Goal: Transaction & Acquisition: Book appointment/travel/reservation

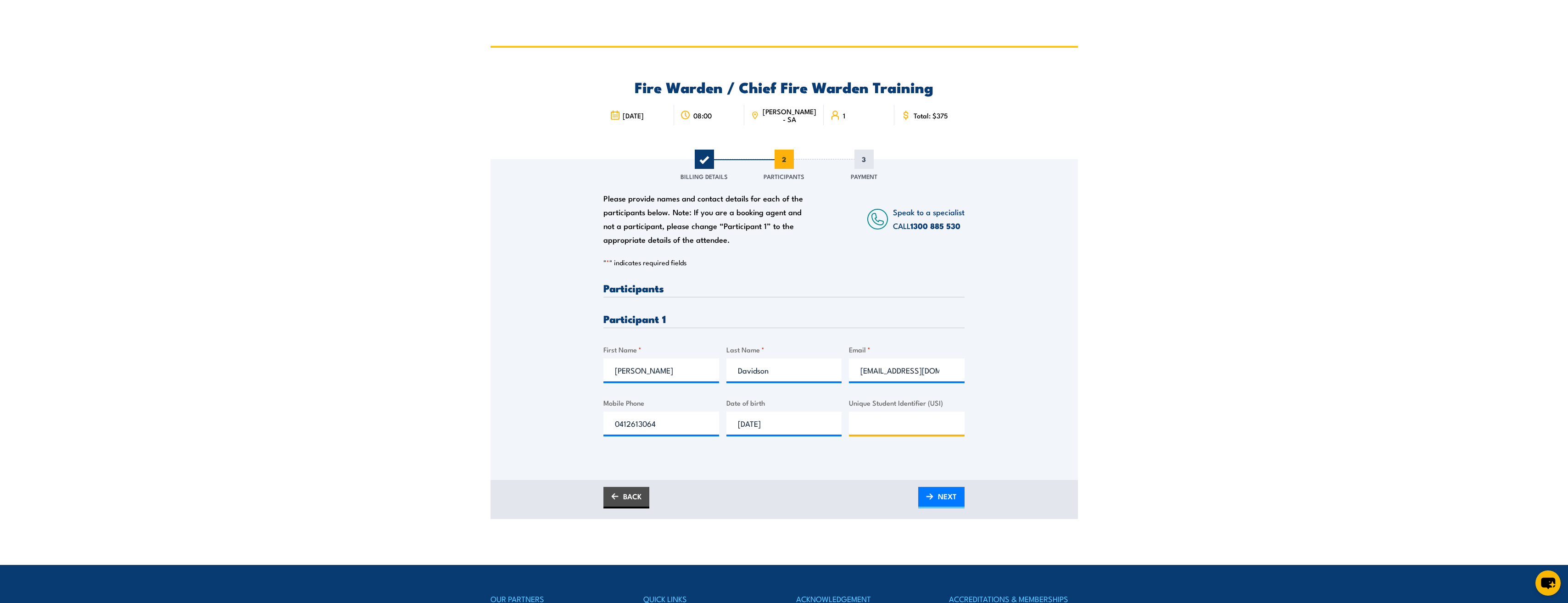
click at [896, 430] on input "Unique Student Identifier (USI)" at bounding box center [907, 423] width 116 height 23
type input "u2jcp471wy"
click at [942, 500] on span "NEXT" at bounding box center [947, 496] width 19 height 24
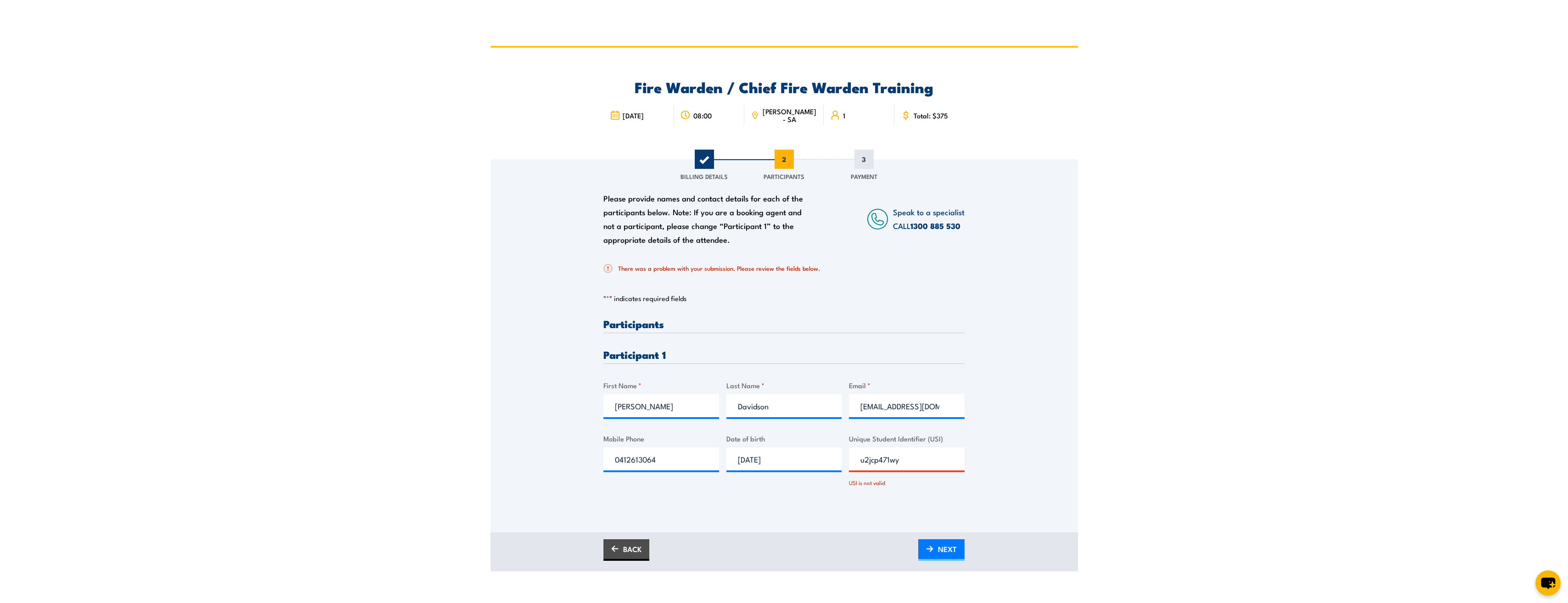
drag, startPoint x: 917, startPoint y: 462, endPoint x: 841, endPoint y: 462, distance: 76.0
click at [841, 462] on div "Please provide names and contact details for each of the participants below. No…" at bounding box center [783, 410] width 361 height 184
type input "U2JCP471WY"
click at [943, 550] on span "NEXT" at bounding box center [947, 549] width 19 height 24
click at [896, 455] on input "U2JCP471WY" at bounding box center [907, 459] width 116 height 23
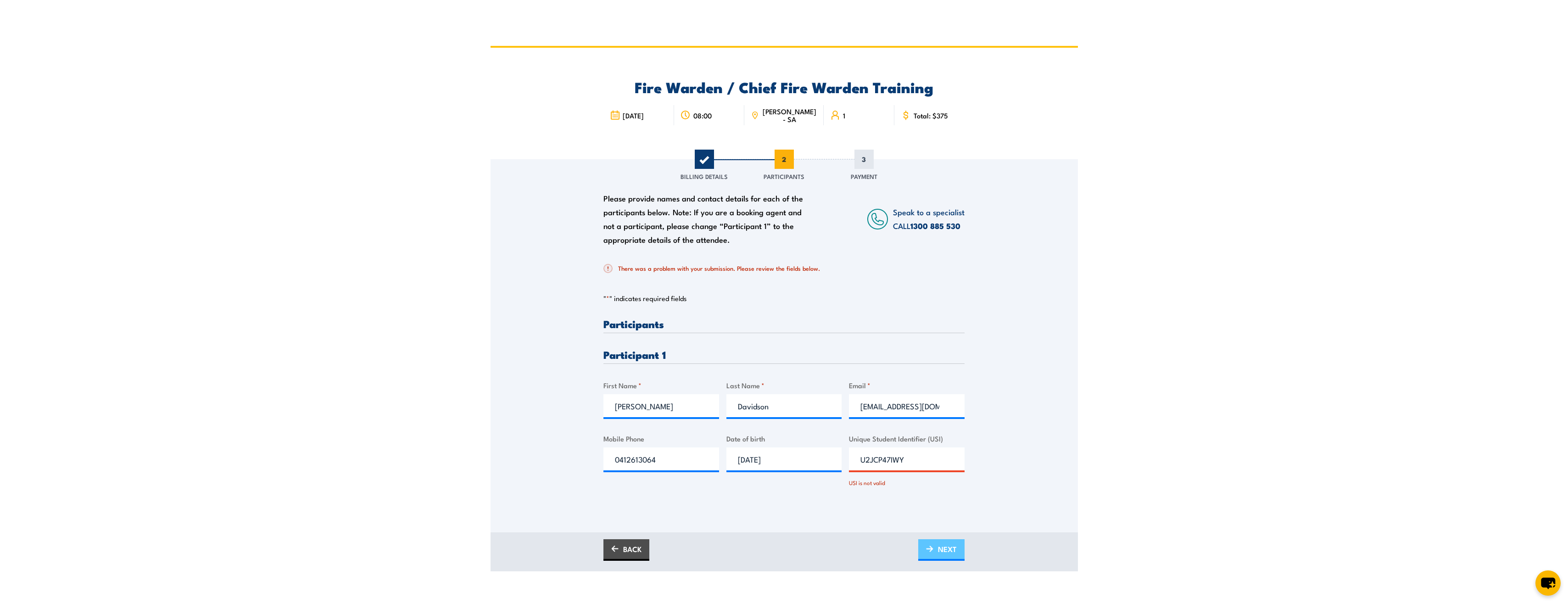
type input "U2JCP47IWY"
click at [961, 547] on link "NEXT" at bounding box center [942, 549] width 46 height 21
drag, startPoint x: 992, startPoint y: 347, endPoint x: 972, endPoint y: 329, distance: 26.9
click at [972, 329] on div "Please provide names and contact details for each of the participants below. No…" at bounding box center [784, 333] width 587 height 347
drag, startPoint x: 1099, startPoint y: 288, endPoint x: 1030, endPoint y: 269, distance: 71.6
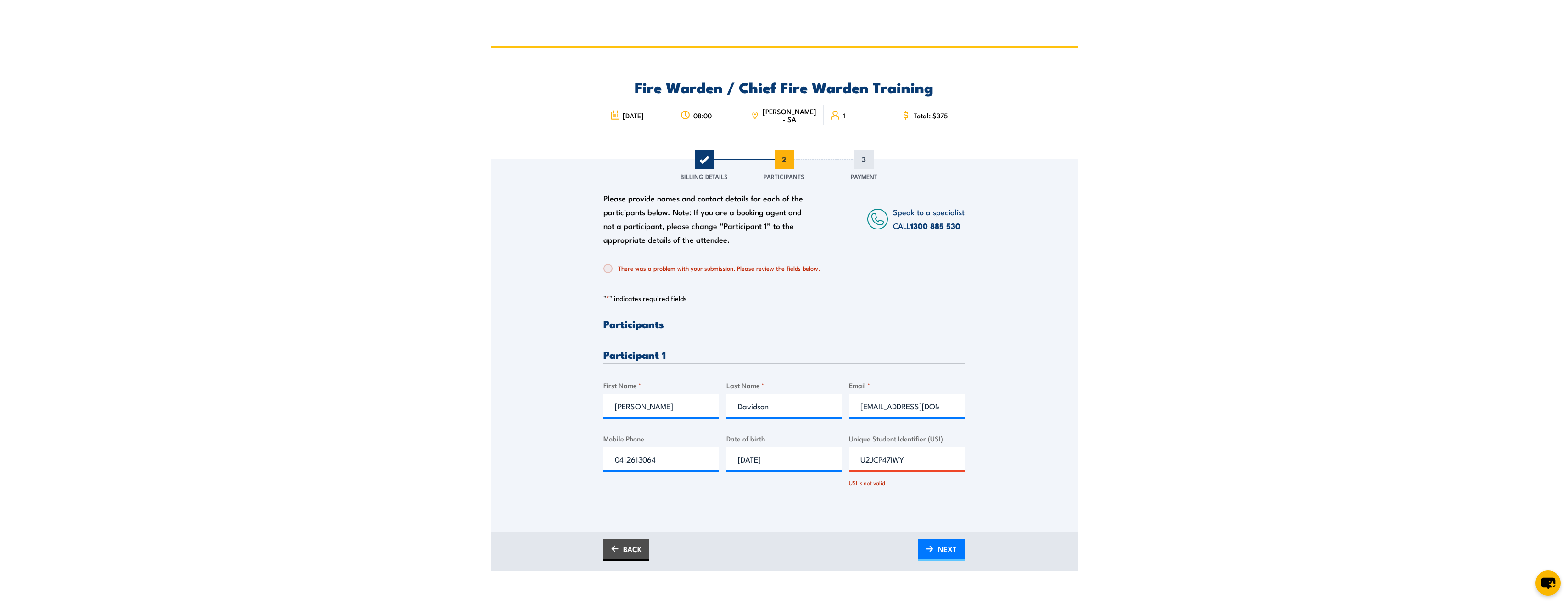
drag, startPoint x: 1030, startPoint y: 269, endPoint x: 1010, endPoint y: 252, distance: 26.2
click at [1010, 252] on div "Please provide names and contact details for each of the participants below. No…" at bounding box center [784, 333] width 587 height 347
drag, startPoint x: 891, startPoint y: 457, endPoint x: 780, endPoint y: 457, distance: 111.0
click at [780, 457] on div "Please provide names and contact details for each of the participants below. No…" at bounding box center [783, 410] width 361 height 184
type input "U2JCP47LWY"
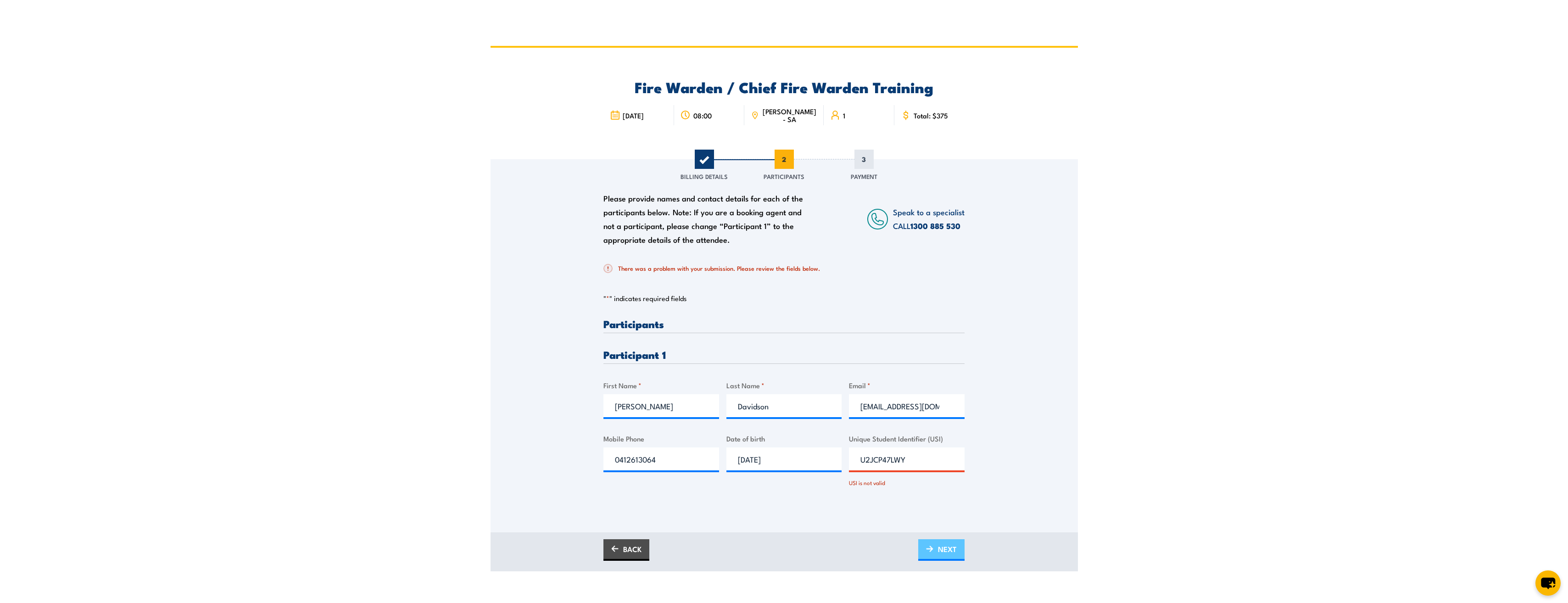
click at [950, 548] on span "NEXT" at bounding box center [947, 549] width 19 height 24
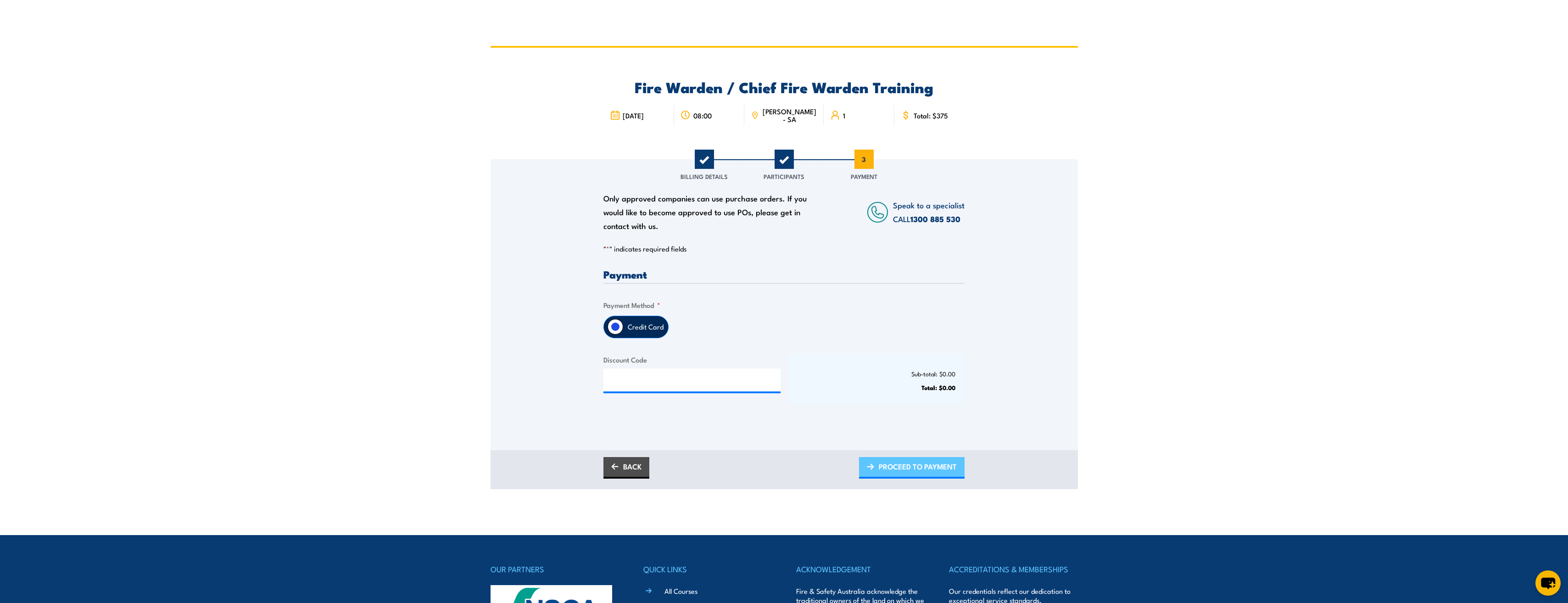
click at [935, 467] on span "PROCEED TO PAYMENT" at bounding box center [918, 466] width 78 height 24
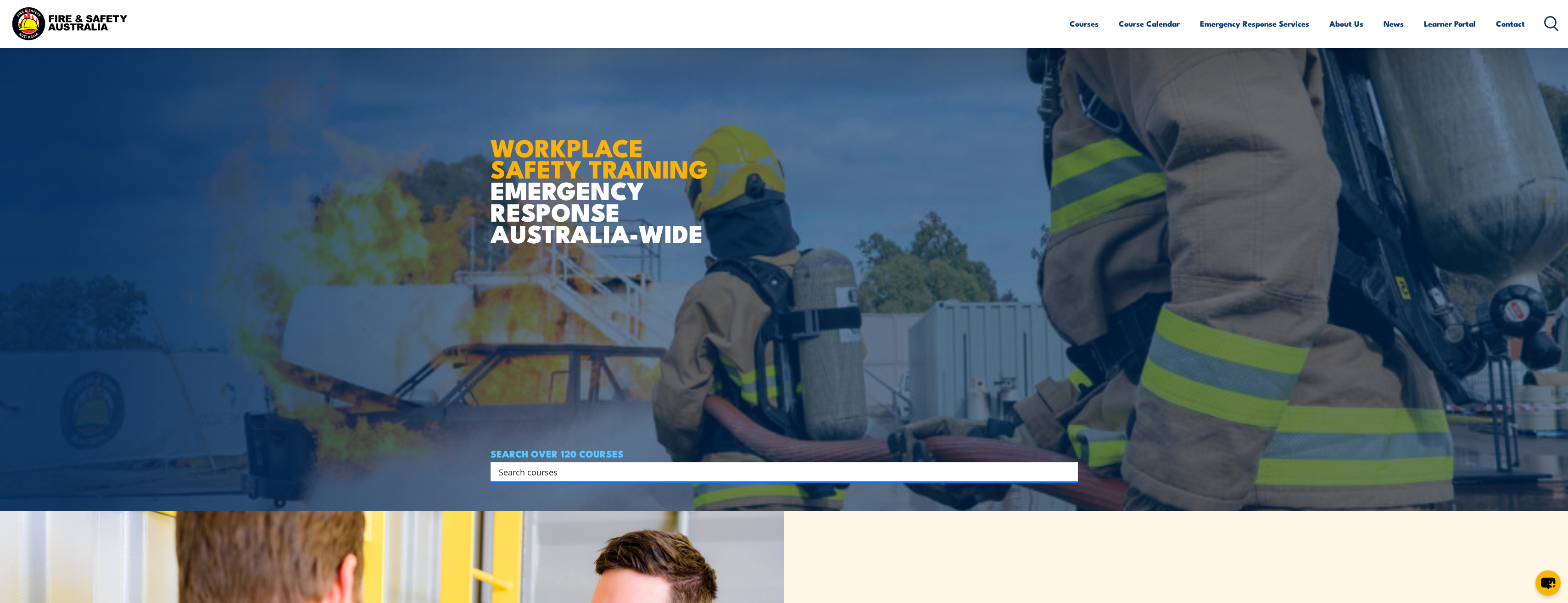
drag, startPoint x: 1347, startPoint y: 296, endPoint x: 1338, endPoint y: 296, distance: 9.0
drag, startPoint x: 1338, startPoint y: 296, endPoint x: 1138, endPoint y: 277, distance: 200.9
click at [1138, 277] on img at bounding box center [784, 209] width 1568 height 603
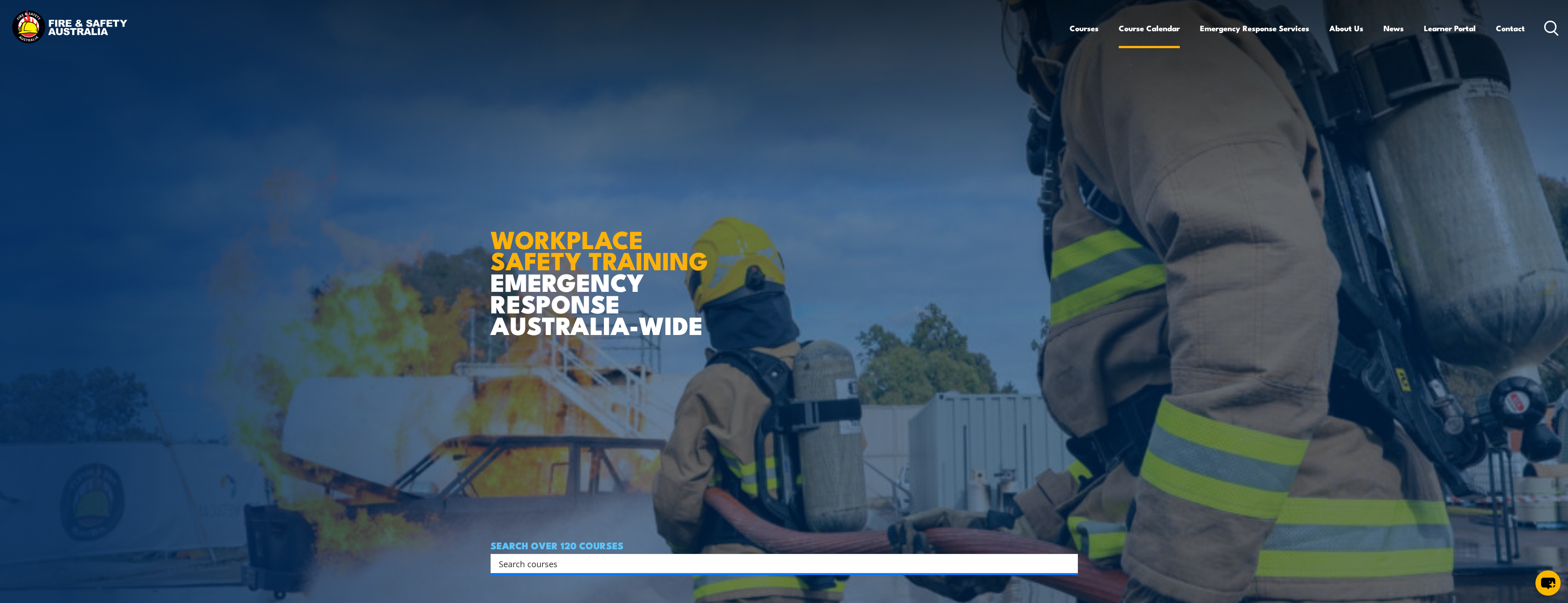
click at [1155, 21] on link "Course Calendar" at bounding box center [1149, 28] width 61 height 24
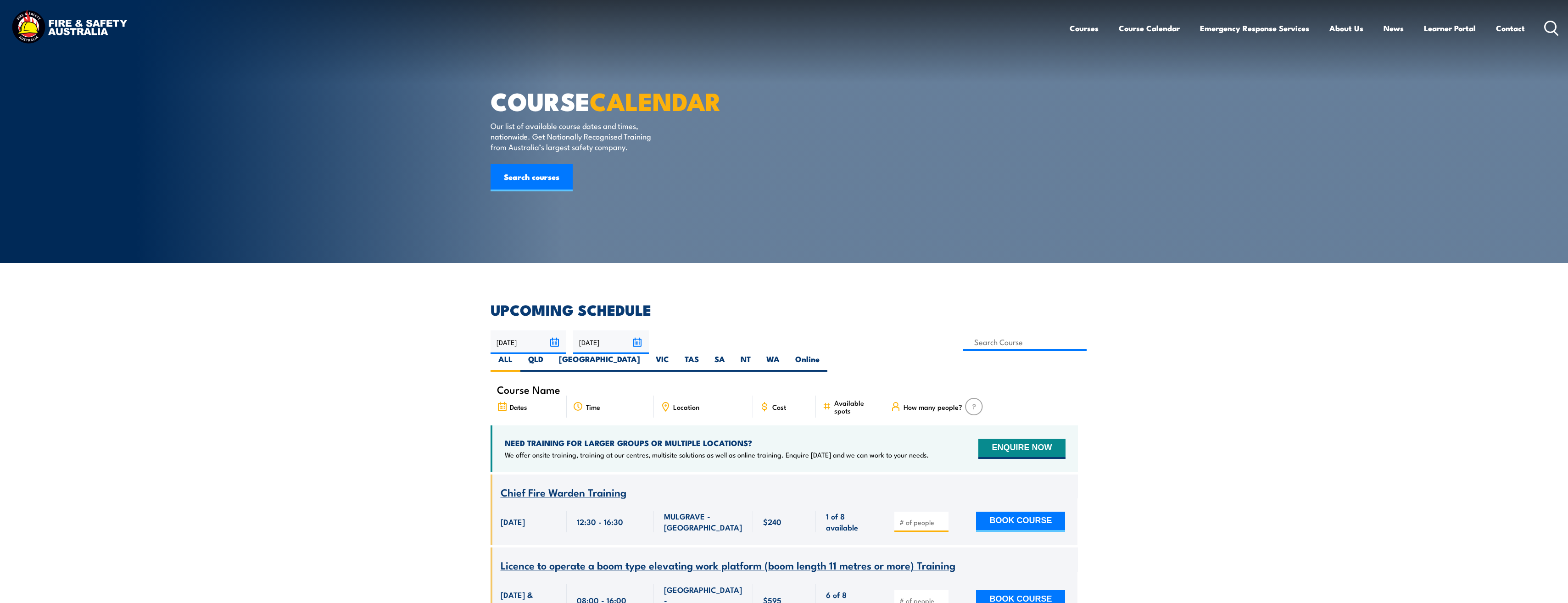
drag, startPoint x: 1198, startPoint y: 411, endPoint x: 1185, endPoint y: 416, distance: 13.9
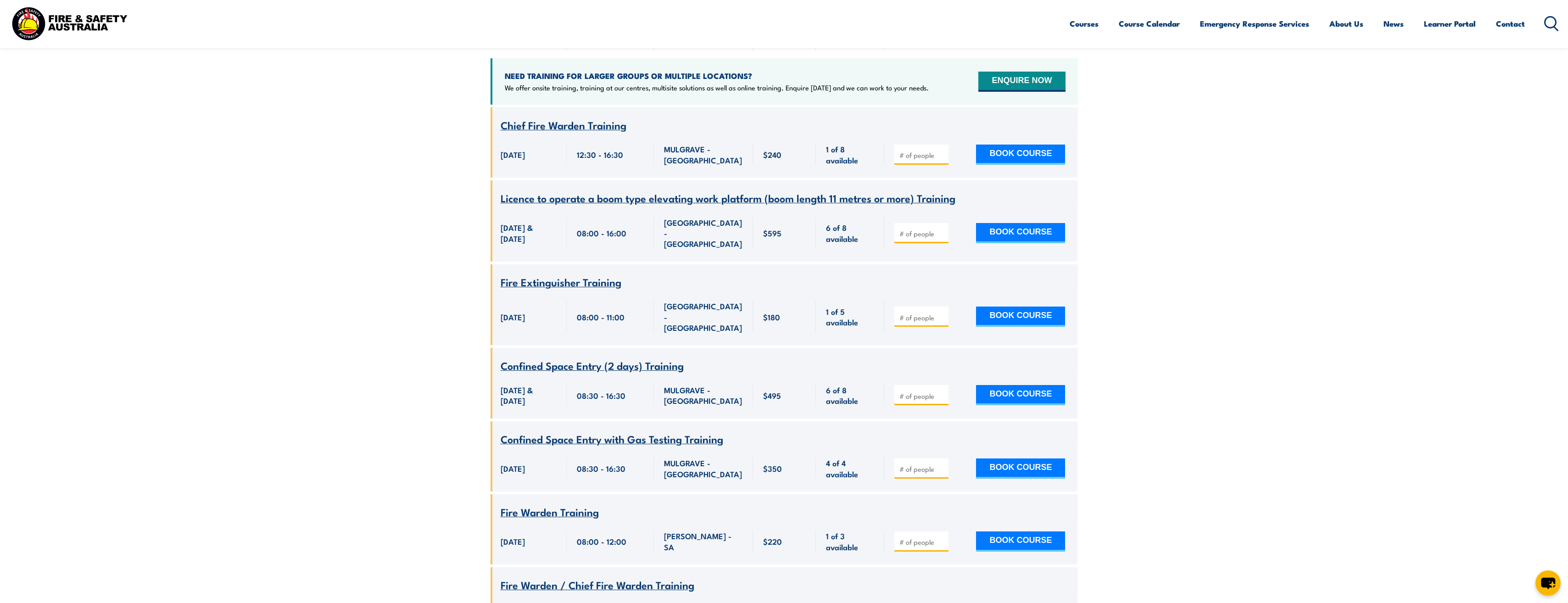
scroll to position [413, 0]
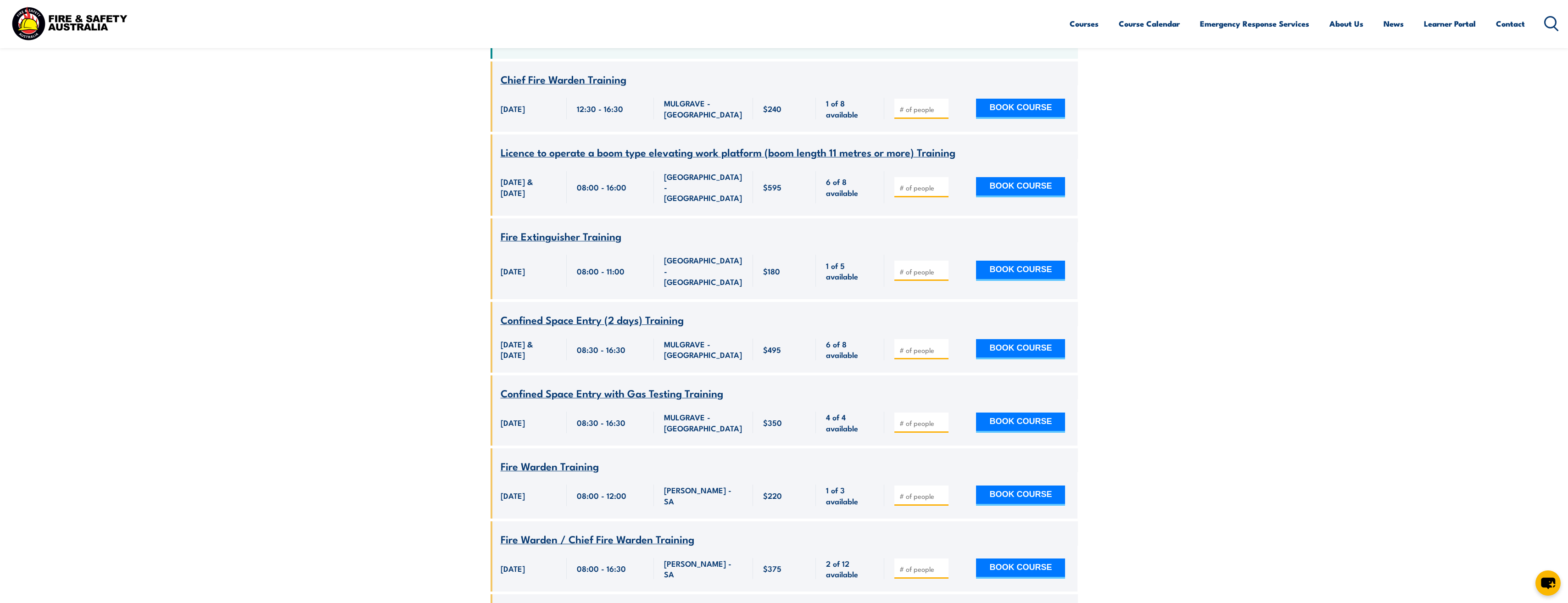
click at [923, 564] on input "number" at bounding box center [922, 568] width 46 height 9
type input "1"
click at [1015, 558] on button "BOOK COURSE" at bounding box center [1020, 568] width 89 height 20
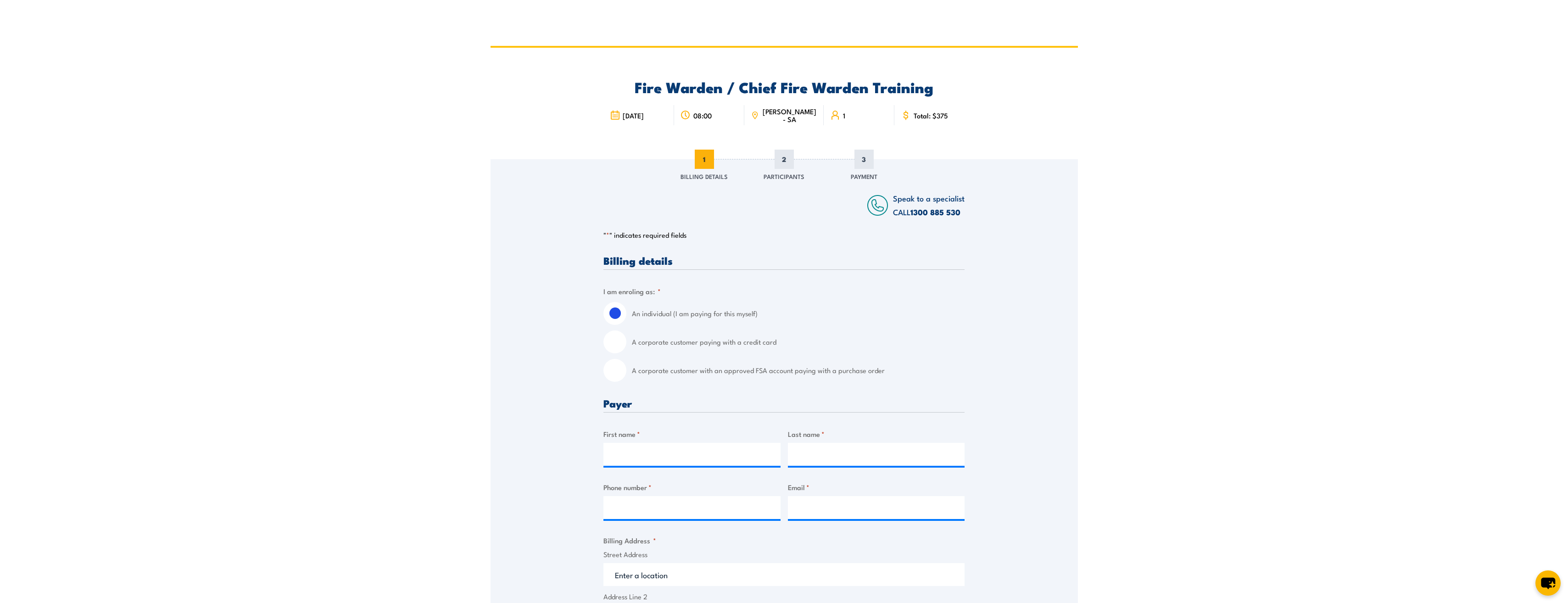
click at [620, 342] on input "A corporate customer paying with a credit card" at bounding box center [615, 342] width 23 height 23
radio input "true"
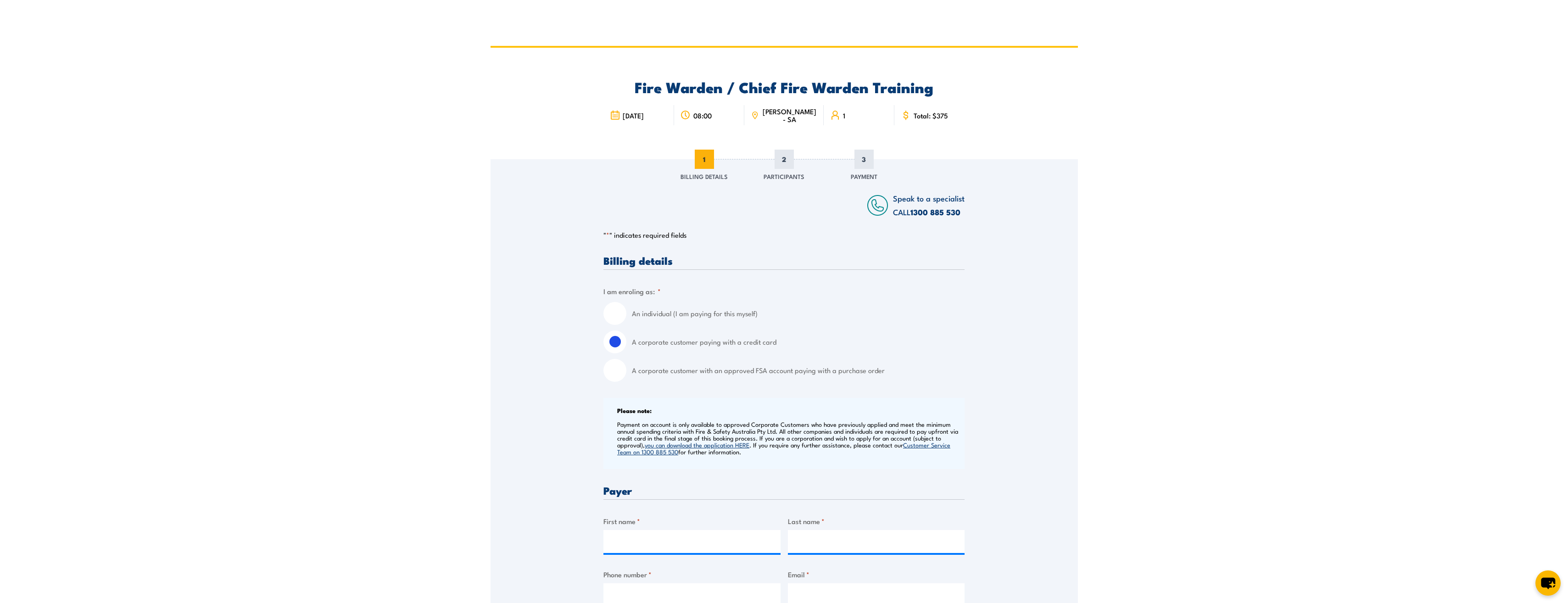
click at [622, 370] on input "A corporate customer with an approved FSA account paying with a purchase order" at bounding box center [615, 371] width 23 height 23
radio input "true"
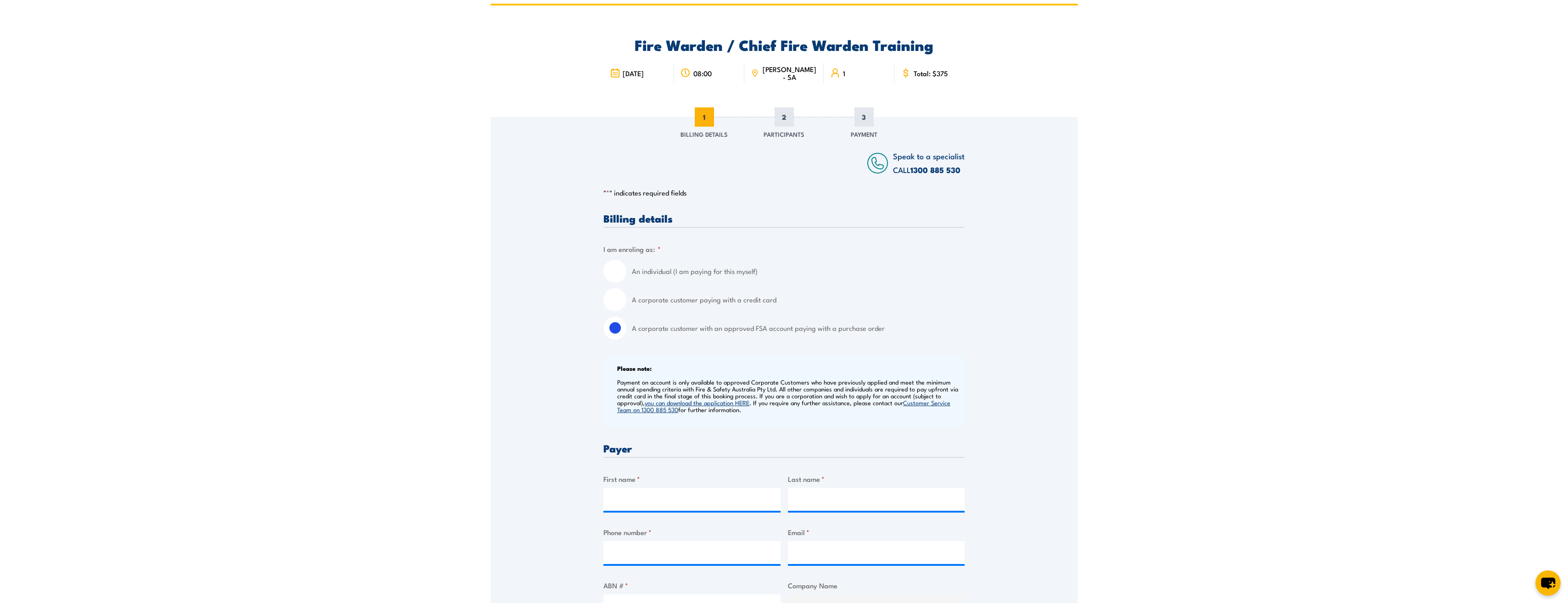
scroll to position [92, 0]
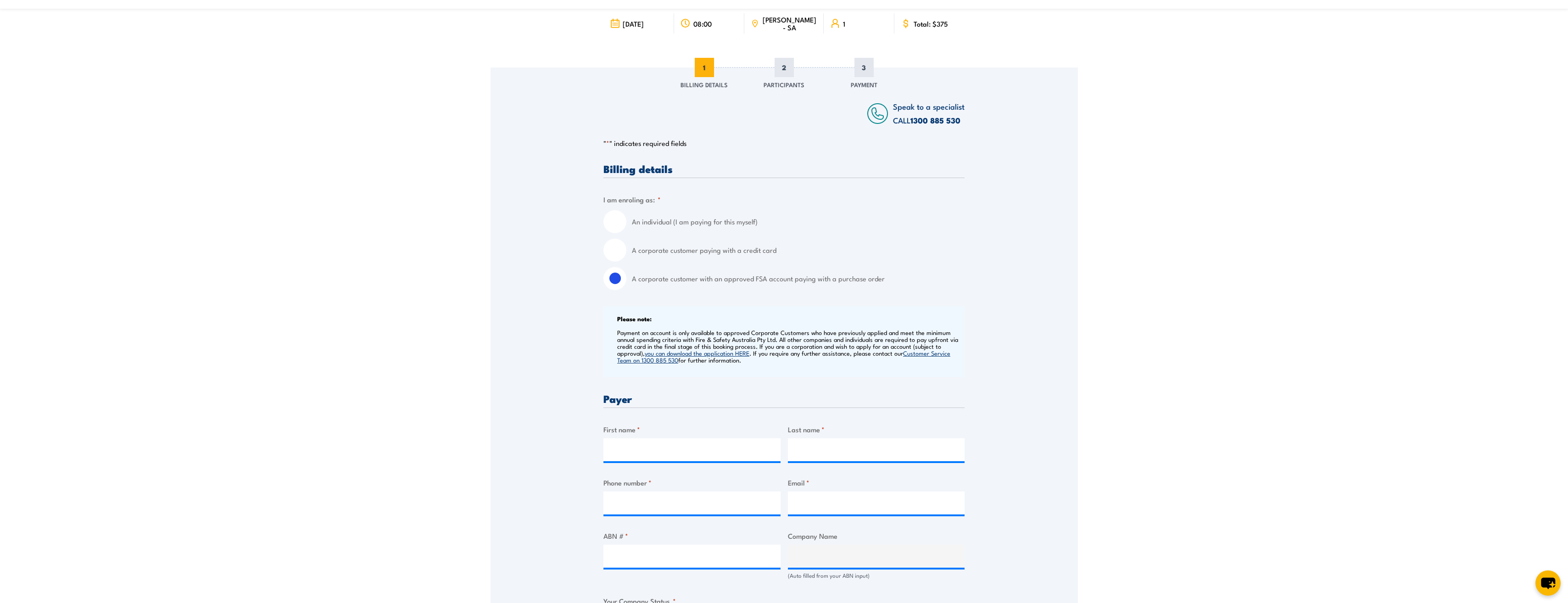
click at [696, 461] on div at bounding box center [691, 450] width 177 height 23
click at [693, 458] on input "First name *" at bounding box center [691, 450] width 177 height 23
type input "s"
type input "Samuel"
type input "Jones"
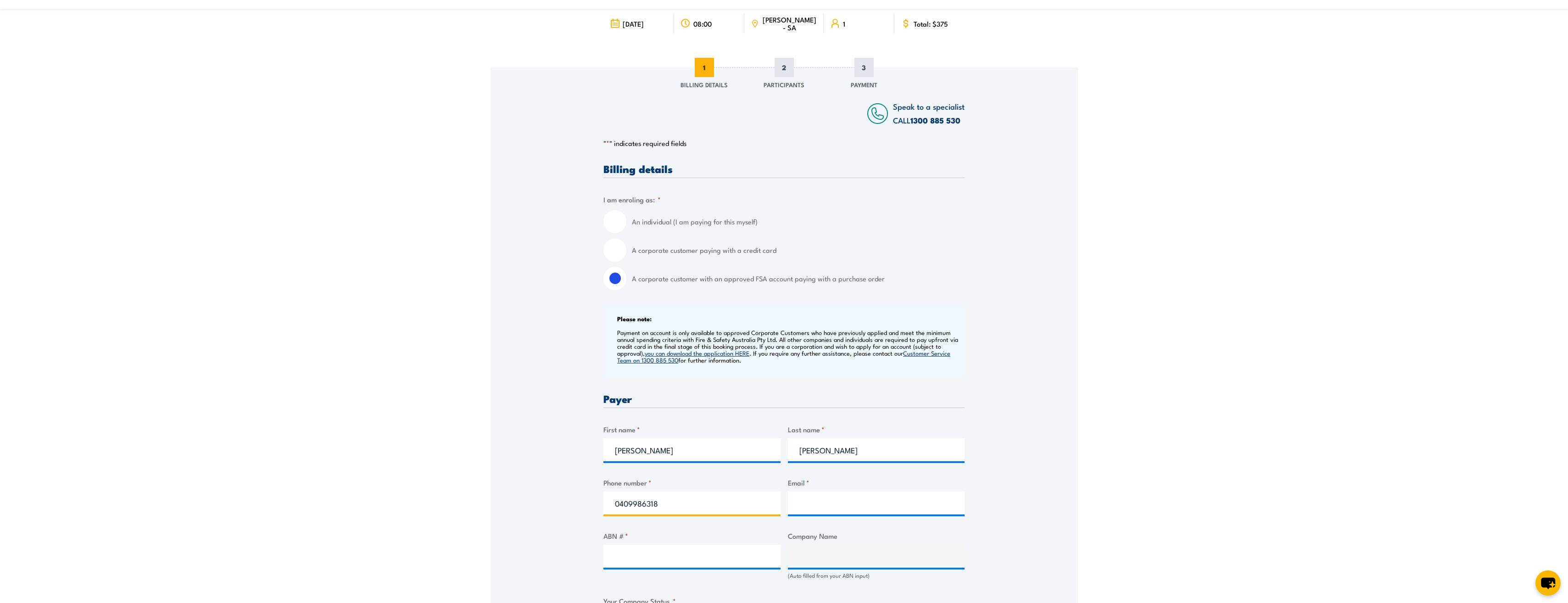
type input "0409986318"
type input "sjon@hempel.com"
click at [702, 556] on input "ABN # *" at bounding box center [691, 556] width 177 height 23
click at [657, 551] on input "ABN # *" at bounding box center [691, 556] width 177 height 23
type input "40000035914"
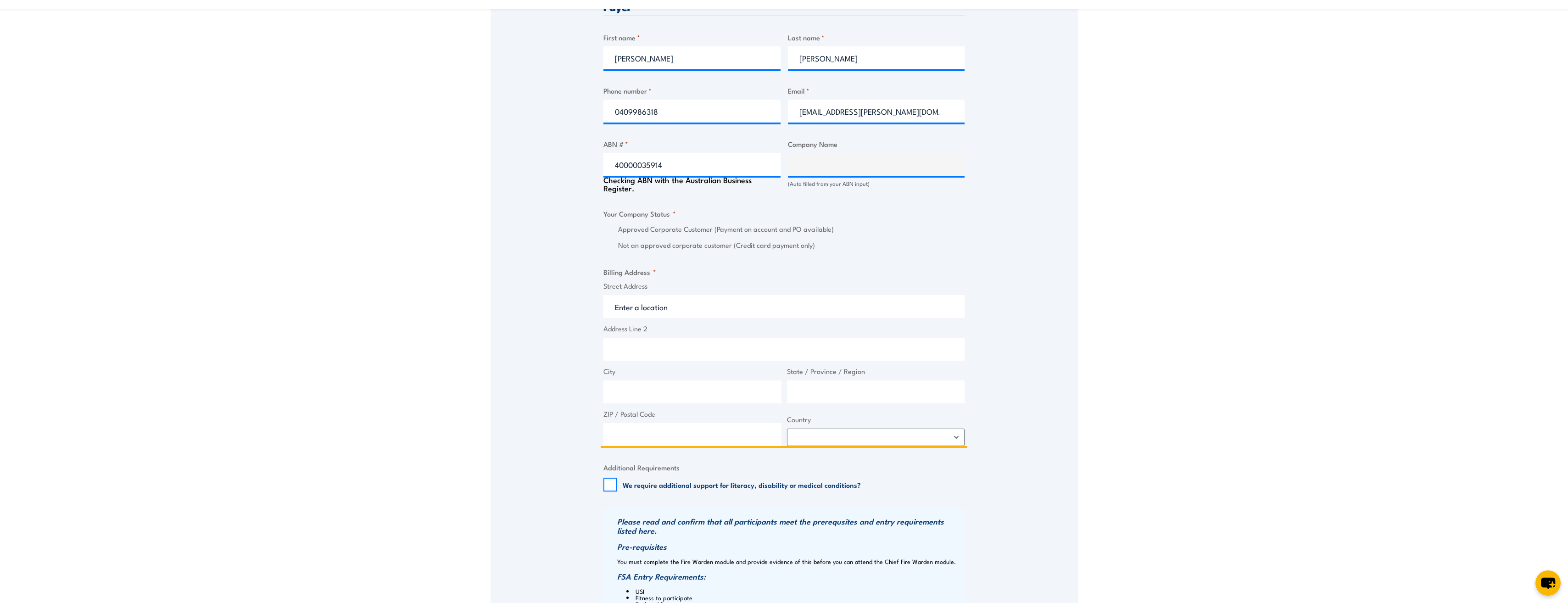
scroll to position [489, 0]
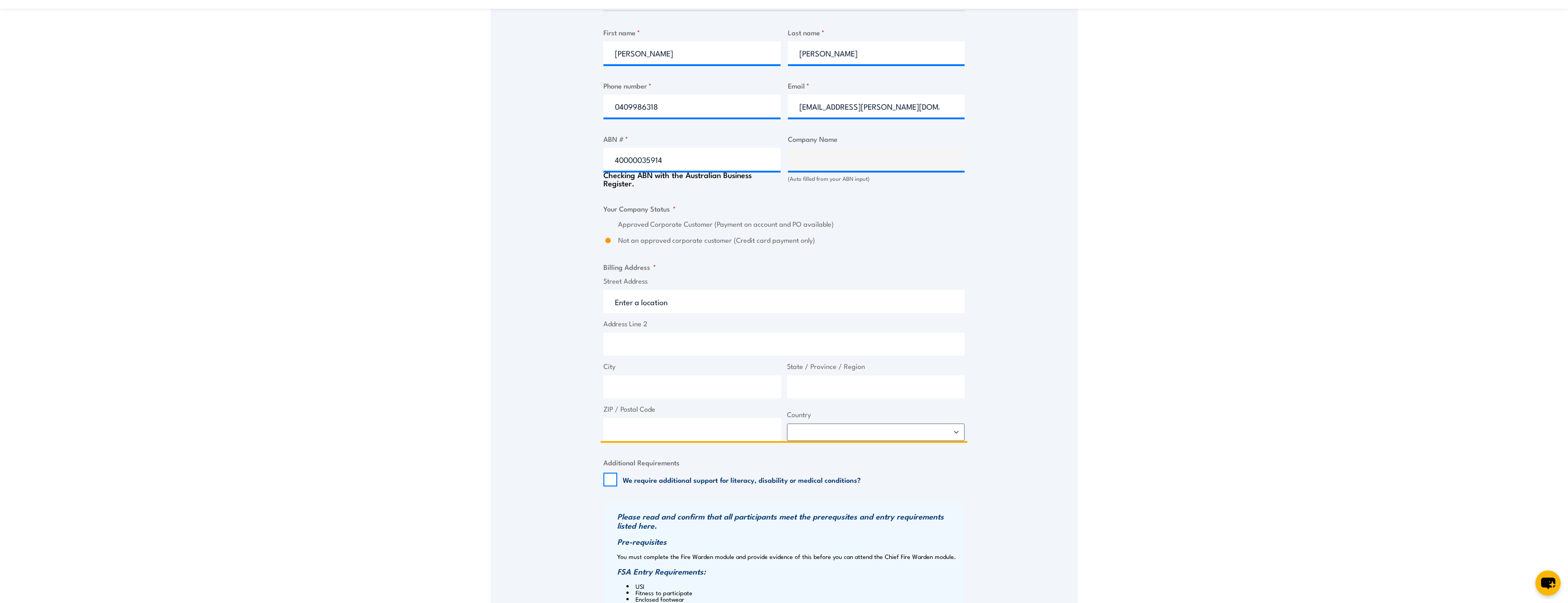
type input "HEMPEL (WATTYL) AUSTRALIA PTY LTD"
radio input "true"
click at [696, 293] on input "Street Address" at bounding box center [783, 297] width 361 height 23
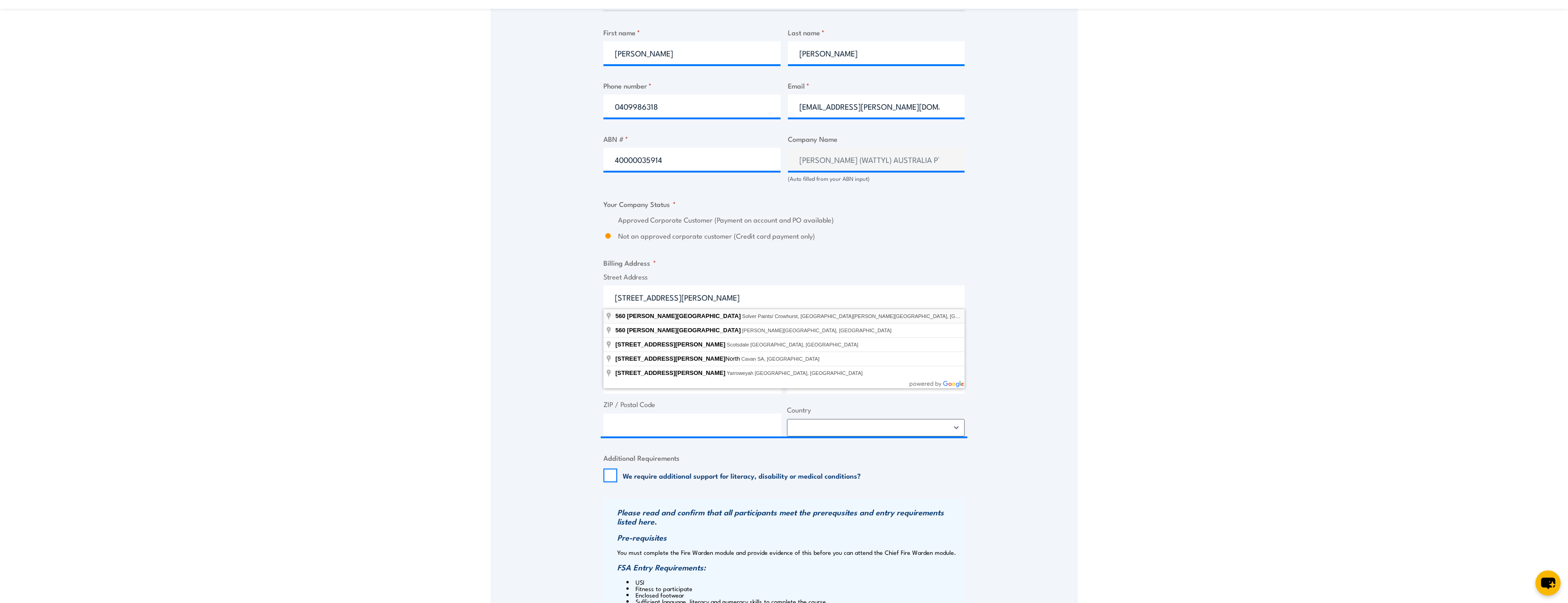
type input "Solver Paints/ Crowhurst, 560 Churchill Road, Kilburn SA, Australia"
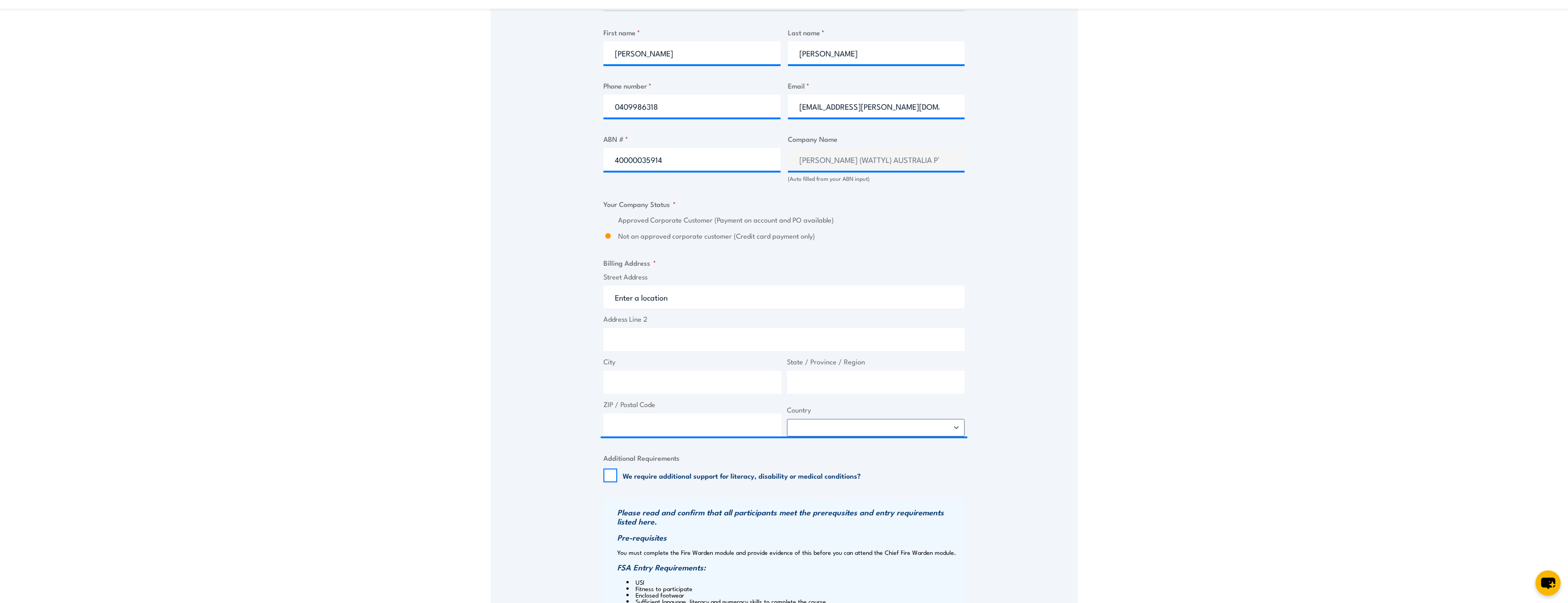
type input "560 Churchill Rd"
type input "Kilburn"
type input "South Australia"
type input "5084"
select select "Australia"
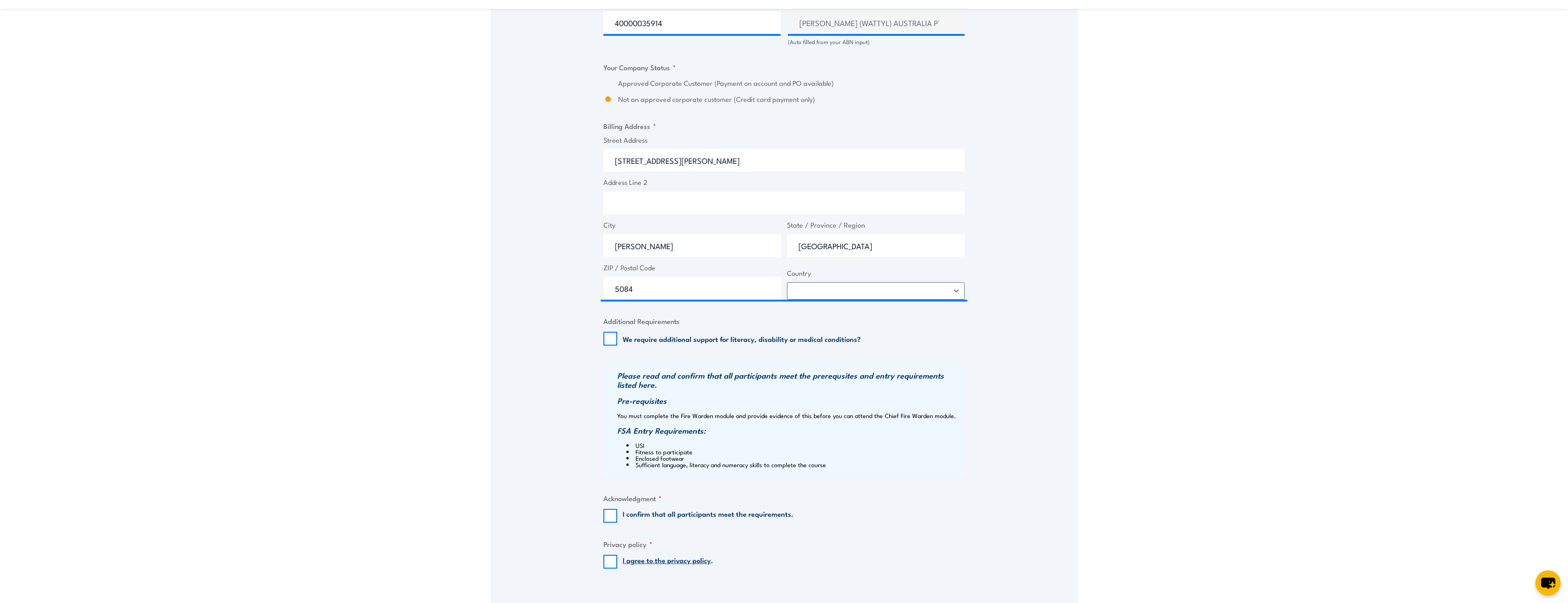
scroll to position [626, 0]
click at [615, 512] on input "I confirm that all participants meet the requirements." at bounding box center [610, 515] width 14 height 14
checkbox input "true"
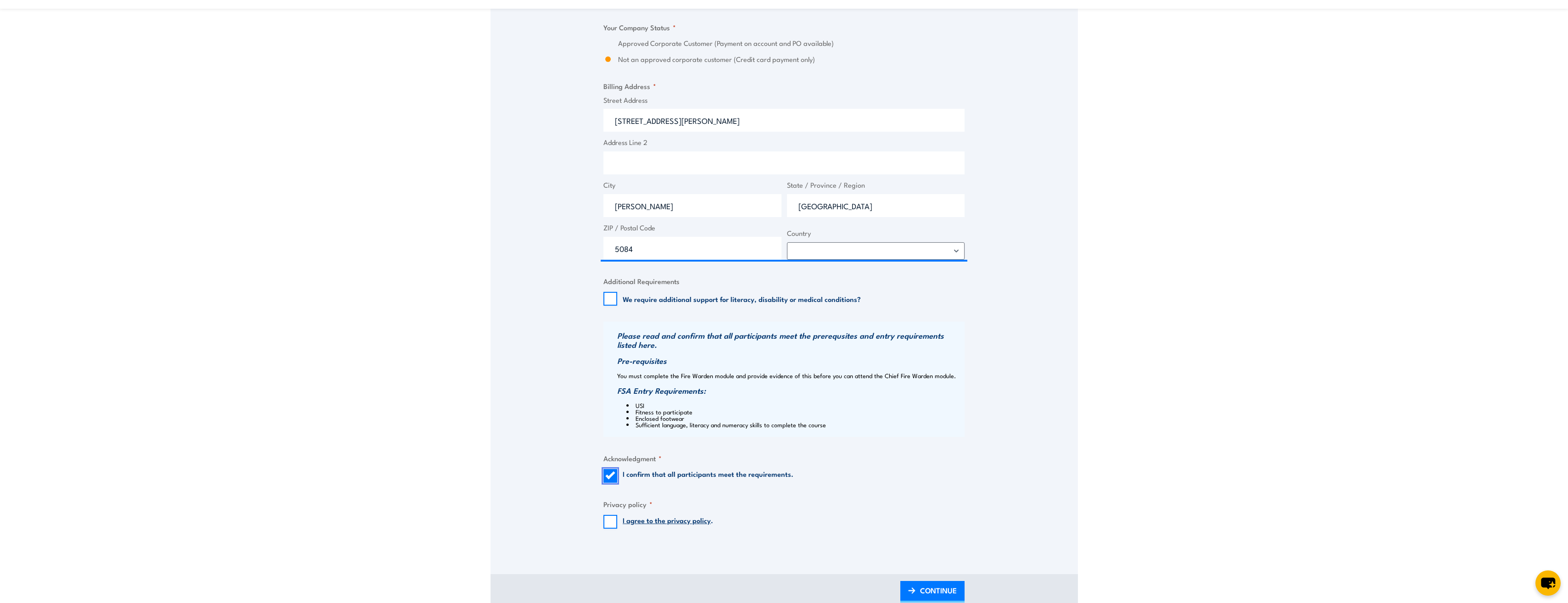
scroll to position [718, 0]
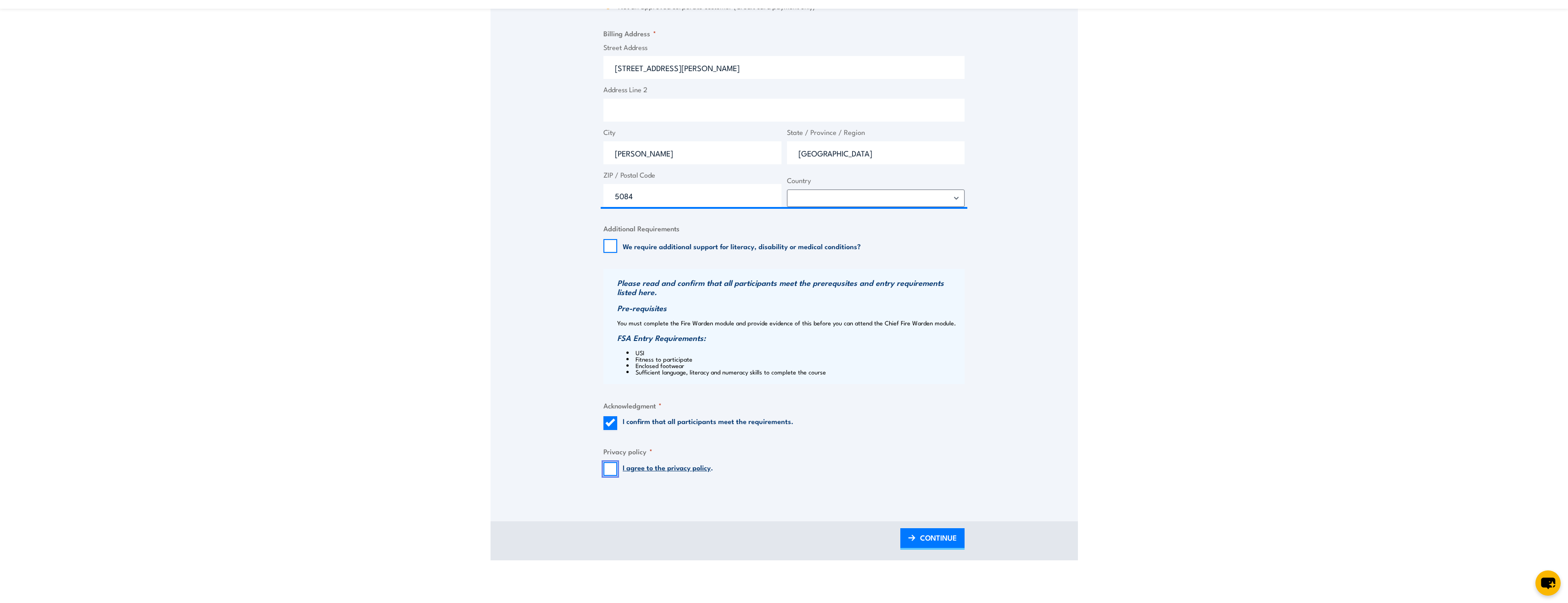
click at [609, 470] on input "I agree to the privacy policy ." at bounding box center [610, 469] width 14 height 14
checkbox input "true"
click at [922, 540] on span "CONTINUE" at bounding box center [939, 537] width 37 height 24
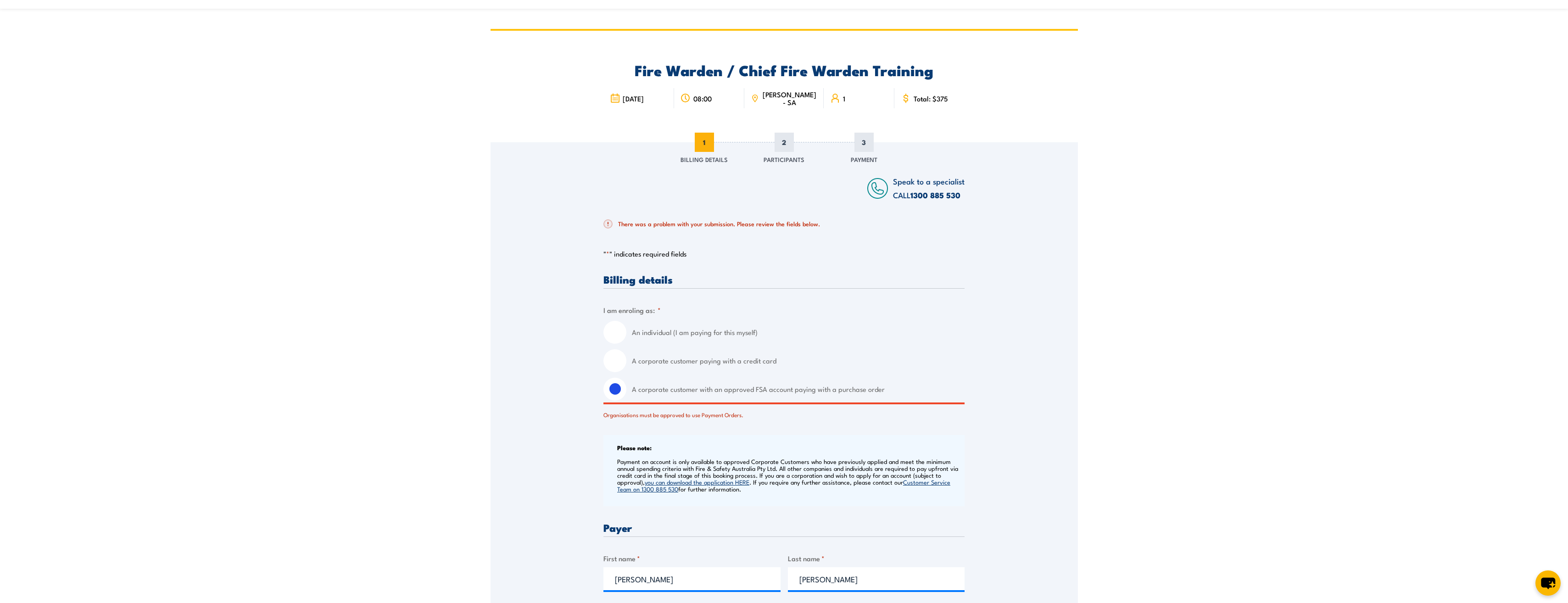
scroll to position [0, 0]
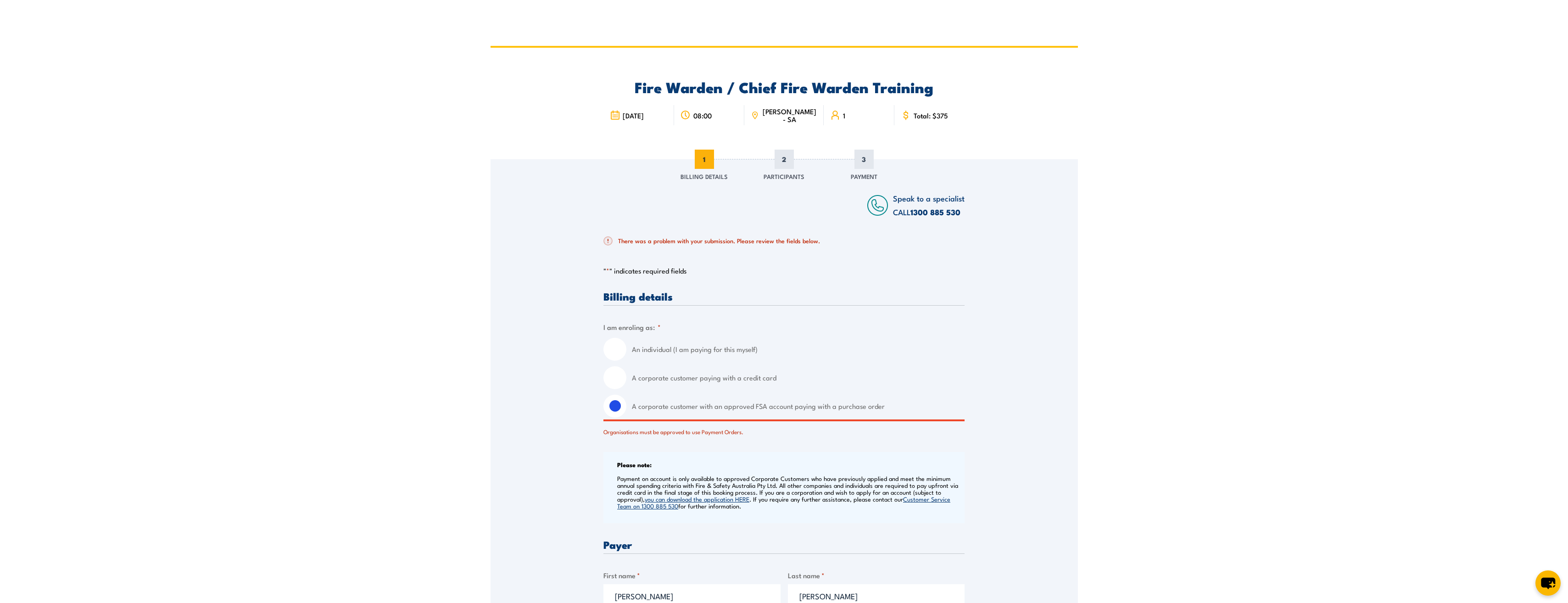
drag, startPoint x: 592, startPoint y: 197, endPoint x: 421, endPoint y: 224, distance: 173.1
drag, startPoint x: 421, startPoint y: 224, endPoint x: 392, endPoint y: 210, distance: 32.2
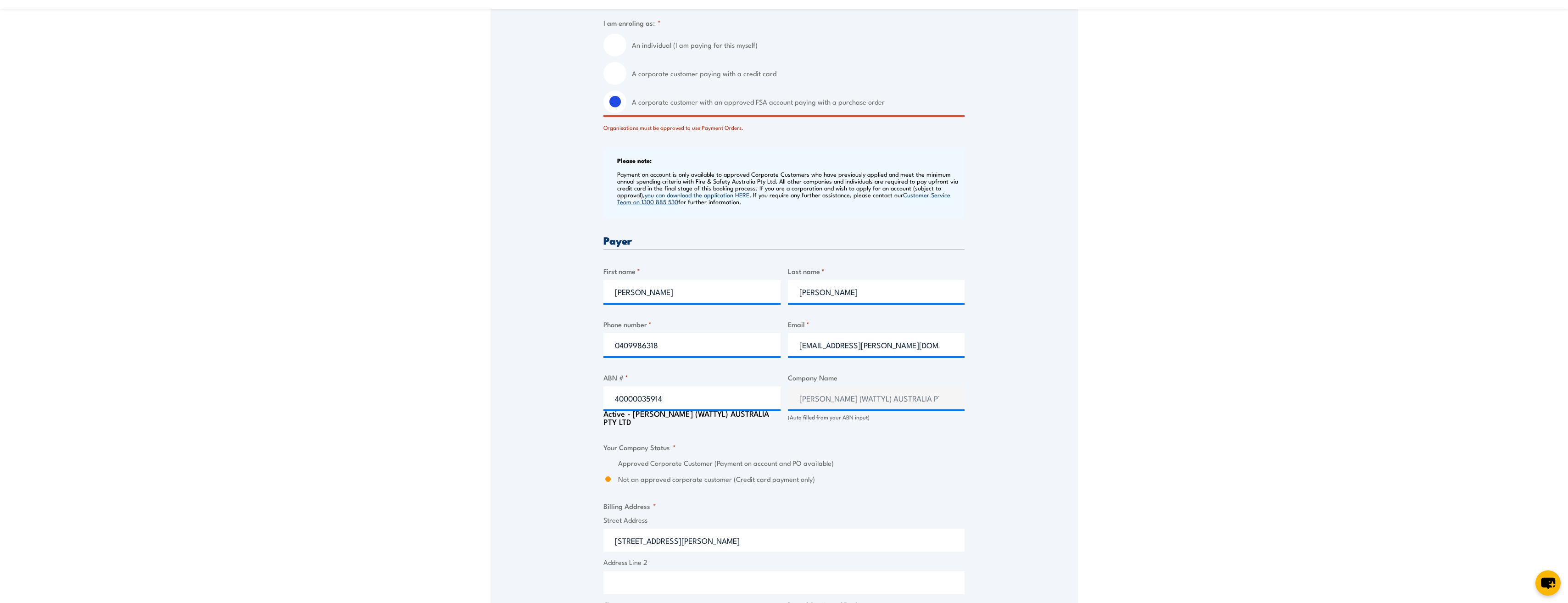
scroll to position [321, 0]
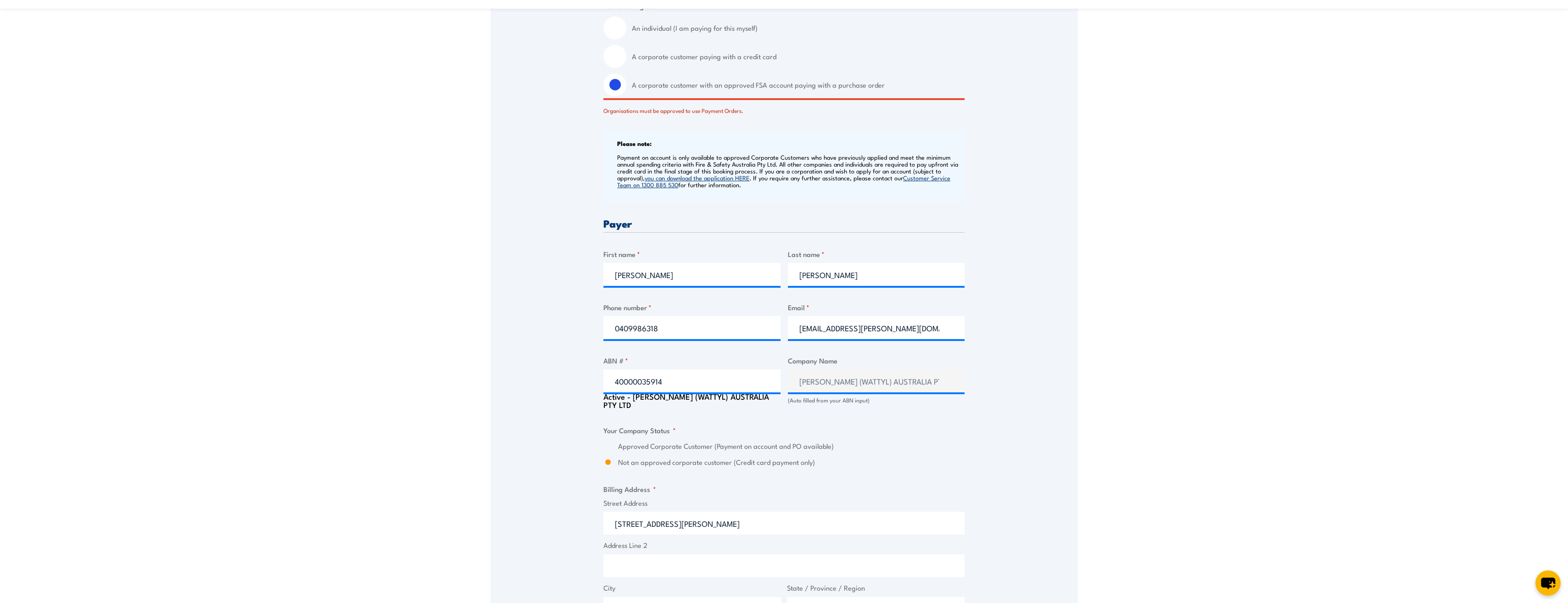
drag, startPoint x: 1250, startPoint y: 309, endPoint x: 1172, endPoint y: 236, distance: 106.8
click at [1172, 236] on section "Fire Warden / Chief Fire Warden Training 08:00 1 "" at bounding box center [784, 370] width 1568 height 1291
drag, startPoint x: 1208, startPoint y: 394, endPoint x: 1180, endPoint y: 380, distance: 31.3
drag, startPoint x: 1180, startPoint y: 380, endPoint x: 1158, endPoint y: 361, distance: 29.1
click at [1158, 361] on section "Fire Warden / Chief Fire Warden Training 08:00 1 "" at bounding box center [784, 370] width 1568 height 1291
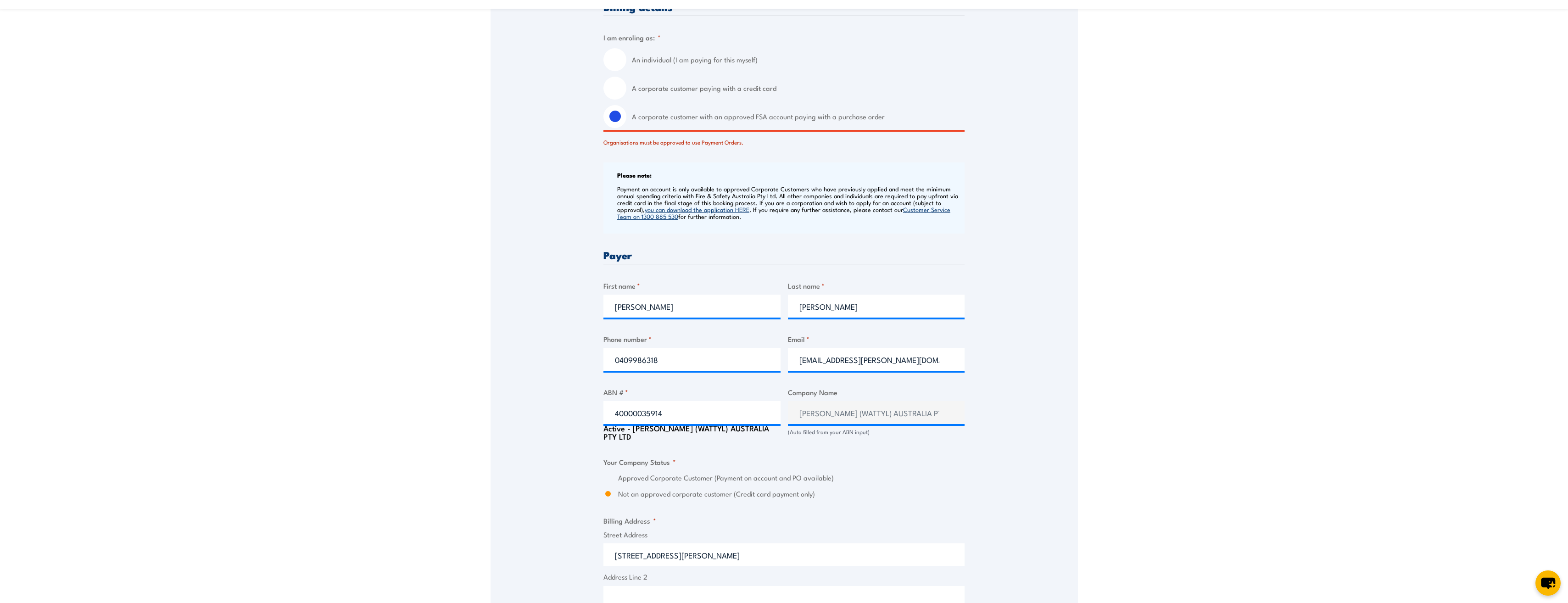
scroll to position [275, 0]
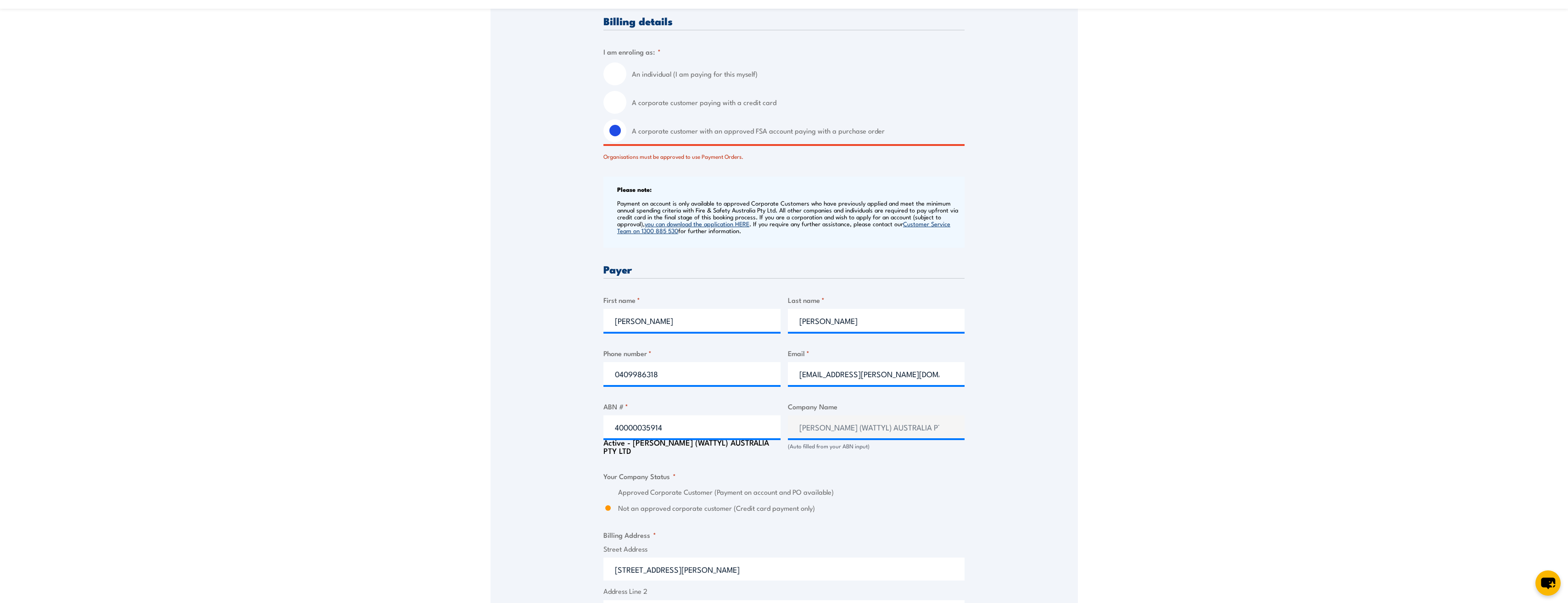
click at [620, 99] on input "A corporate customer paying with a credit card" at bounding box center [615, 102] width 23 height 23
radio input "true"
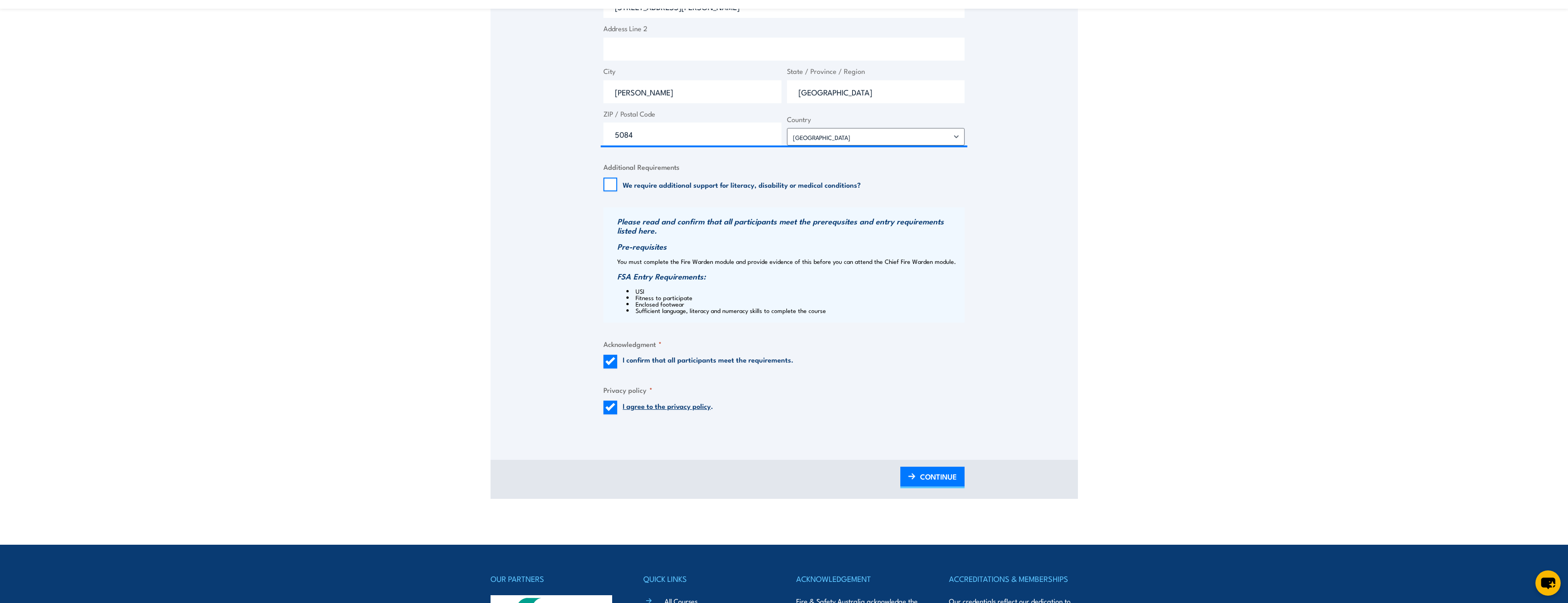
scroll to position [780, 0]
click at [923, 481] on span "CONTINUE" at bounding box center [939, 476] width 37 height 24
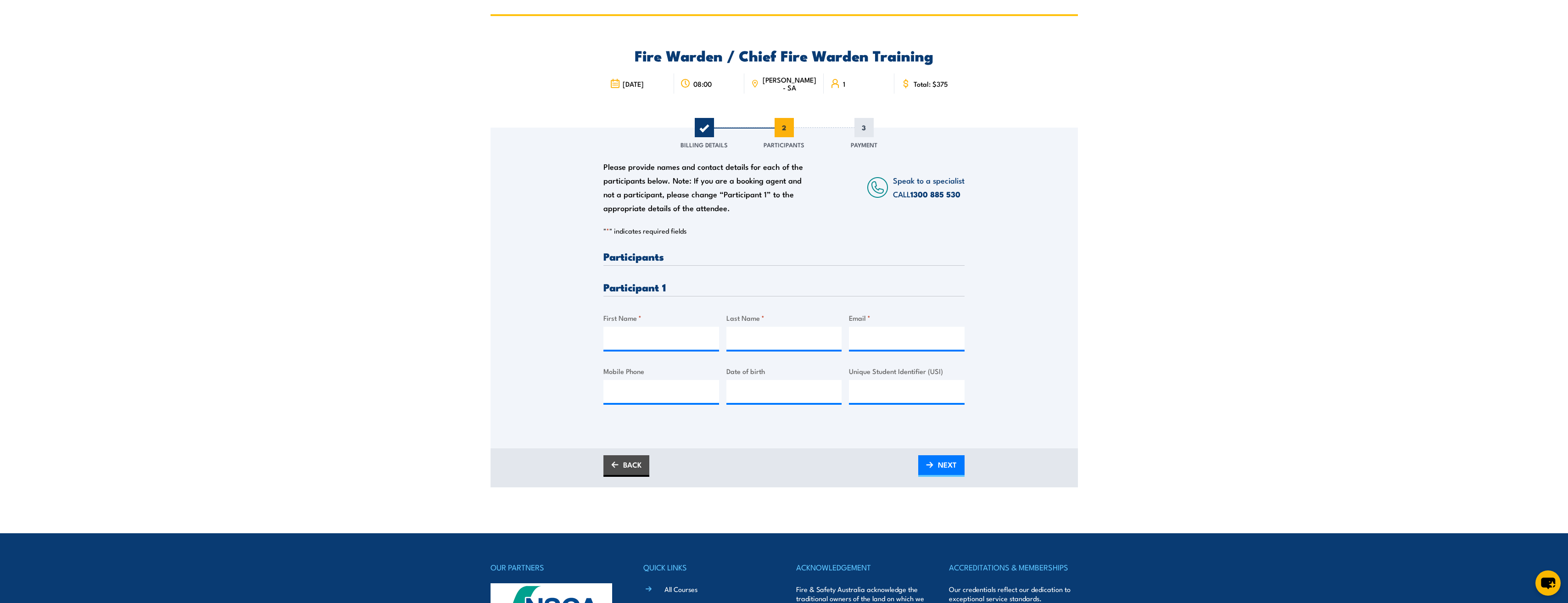
scroll to position [0, 0]
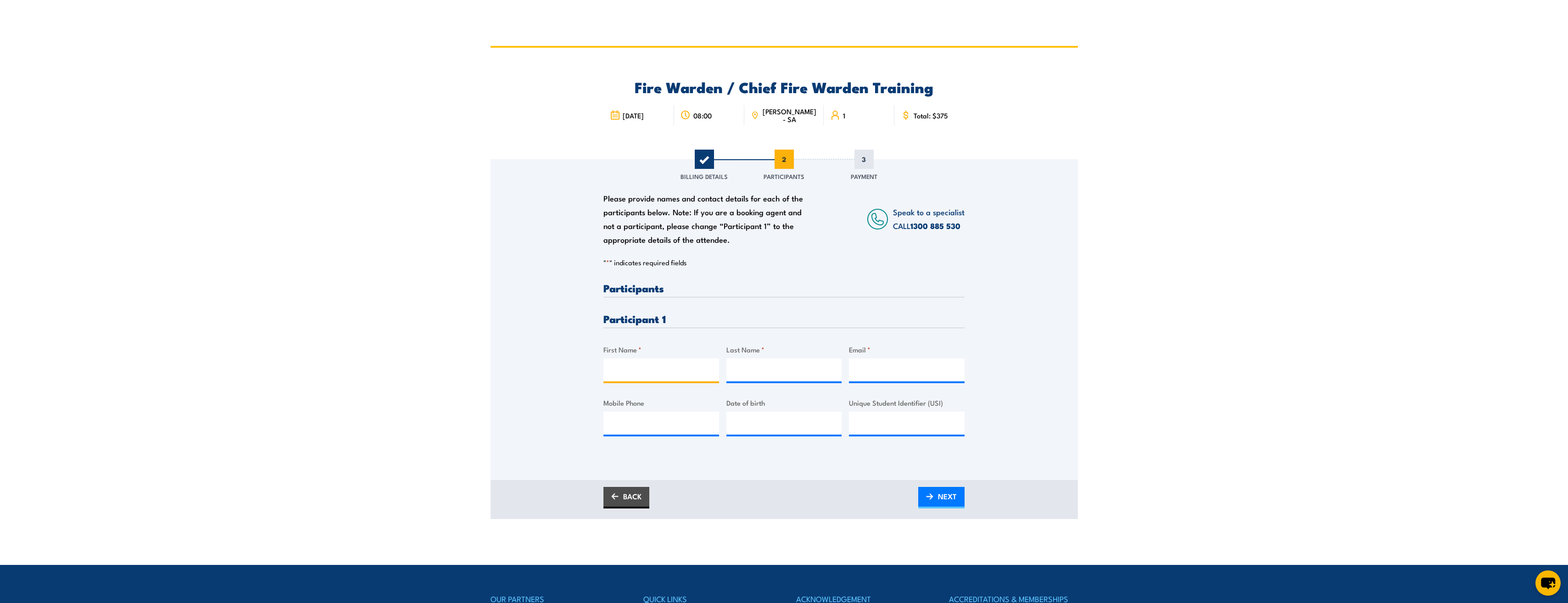
click at [663, 368] on input "First Name *" at bounding box center [661, 370] width 116 height 23
type input "Adrian"
type input "Davidson"
type input "sjon@hempel.com"
type input "0412613064"
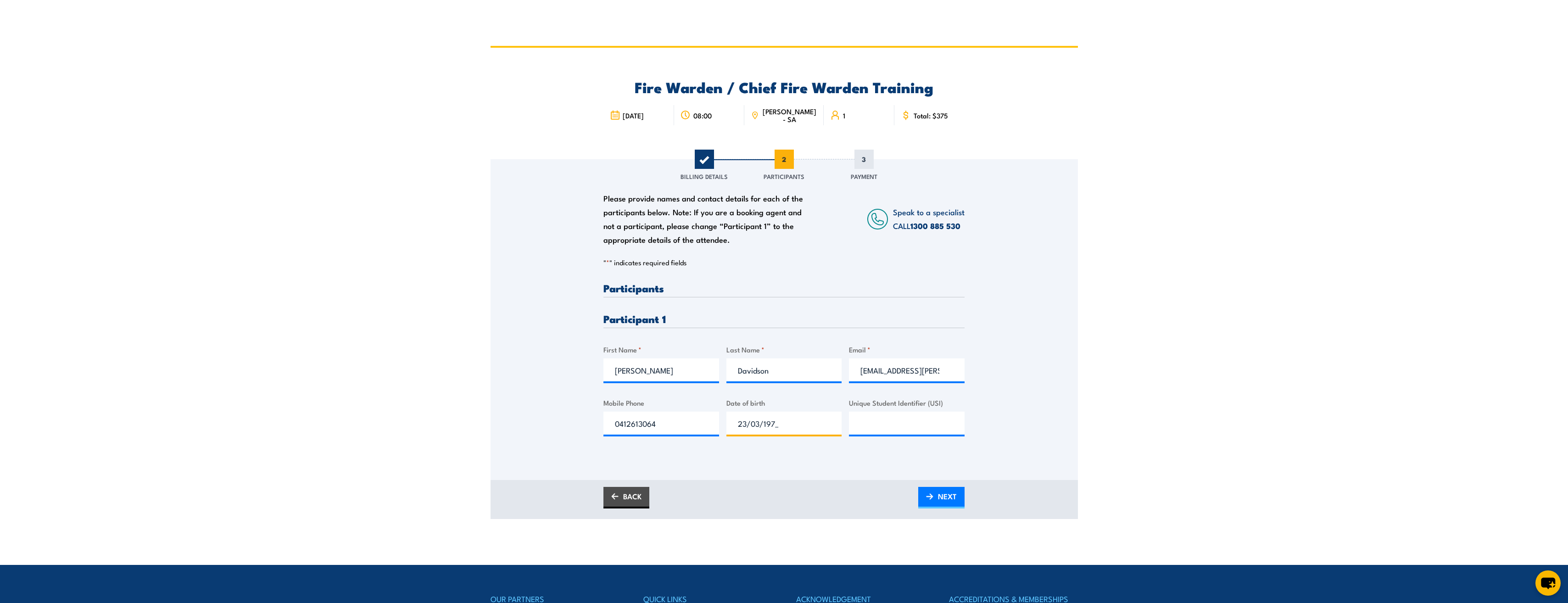
type input "23/03/1972"
type input "U2JCP47LWY"
click at [942, 492] on span "NEXT" at bounding box center [947, 496] width 19 height 24
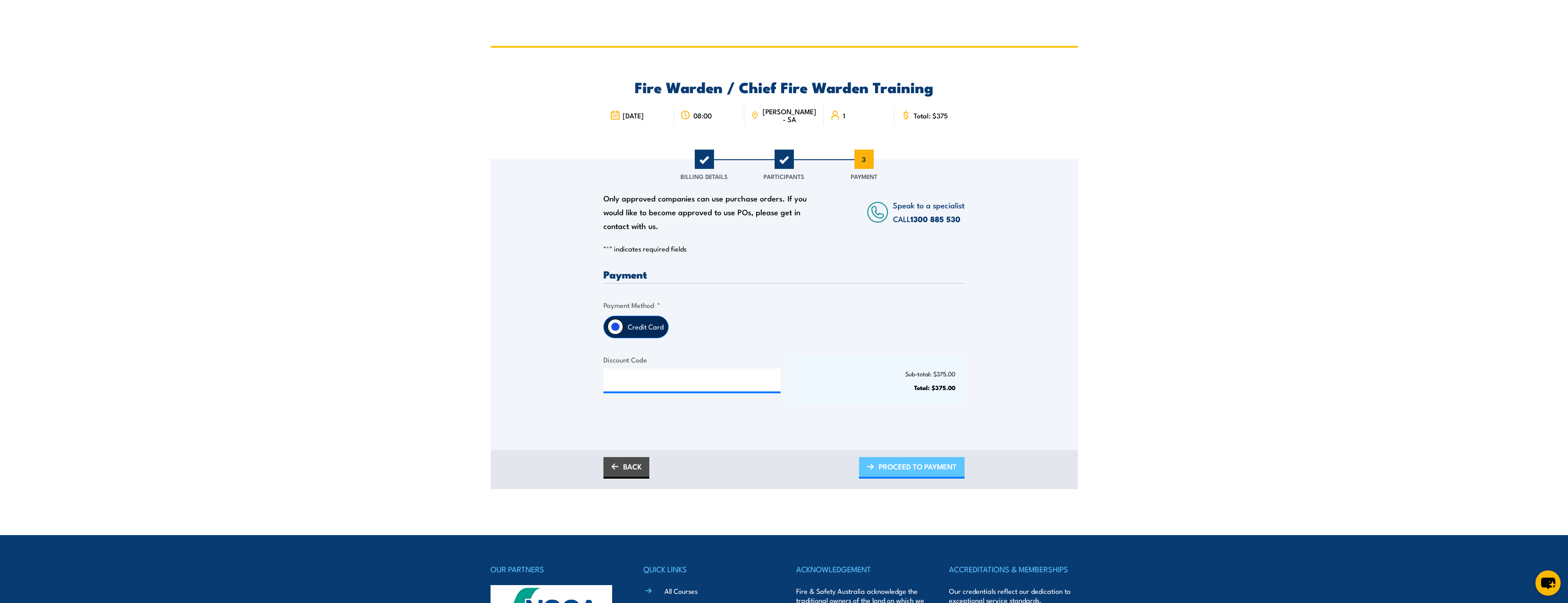
click at [897, 465] on span "PROCEED TO PAYMENT" at bounding box center [918, 466] width 78 height 24
